Goal: Information Seeking & Learning: Learn about a topic

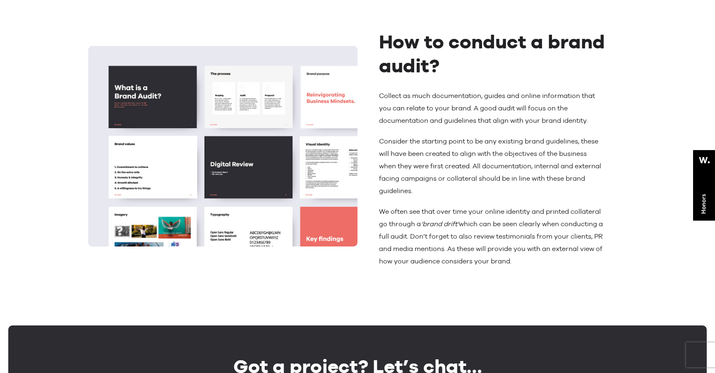
scroll to position [556, 0]
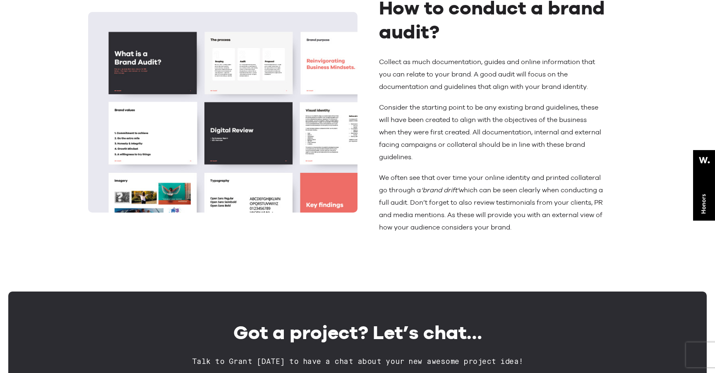
click at [455, 137] on p "Consider the starting point to be any existing brand guidelines, these will hav…" at bounding box center [492, 132] width 226 height 62
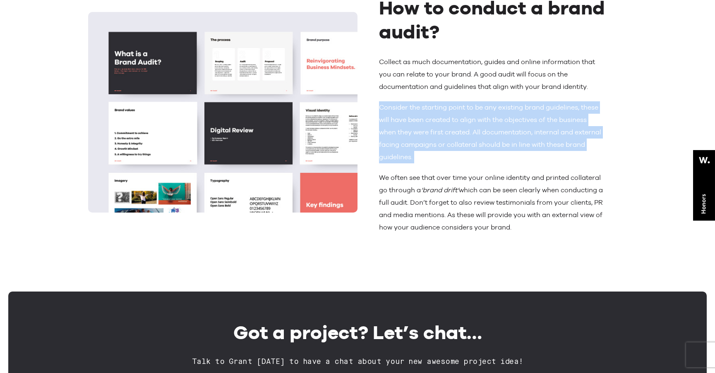
click at [455, 137] on p "Consider the starting point to be any existing brand guidelines, these will hav…" at bounding box center [492, 132] width 226 height 62
click at [458, 165] on div "How to conduct a brand audit ? Collect as much documentation, guides and online…" at bounding box center [491, 119] width 269 height 246
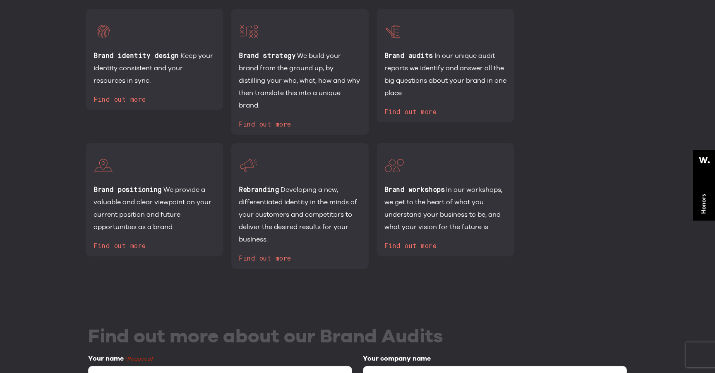
scroll to position [1936, 0]
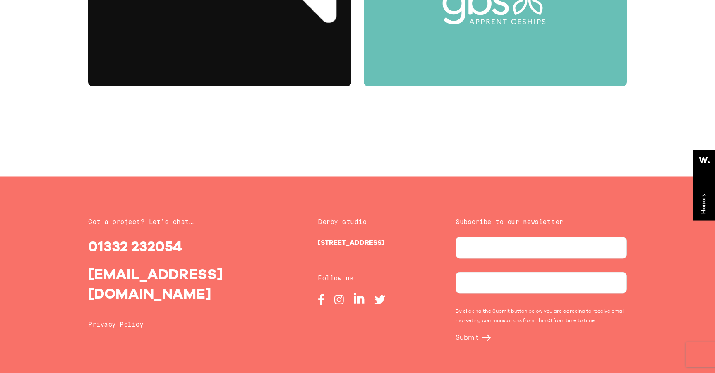
scroll to position [2655, 0]
